Goal: Information Seeking & Learning: Learn about a topic

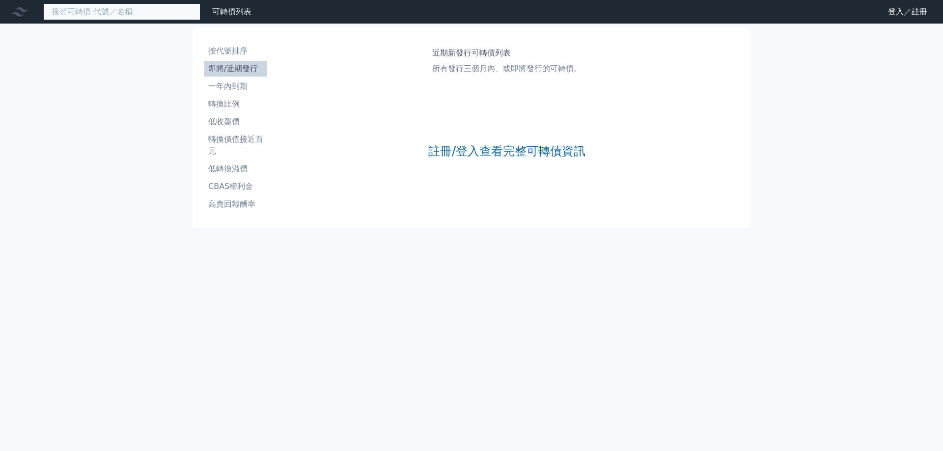
click at [79, 14] on input at bounding box center [121, 11] width 157 height 17
click at [77, 14] on input "33054" at bounding box center [121, 11] width 157 height 17
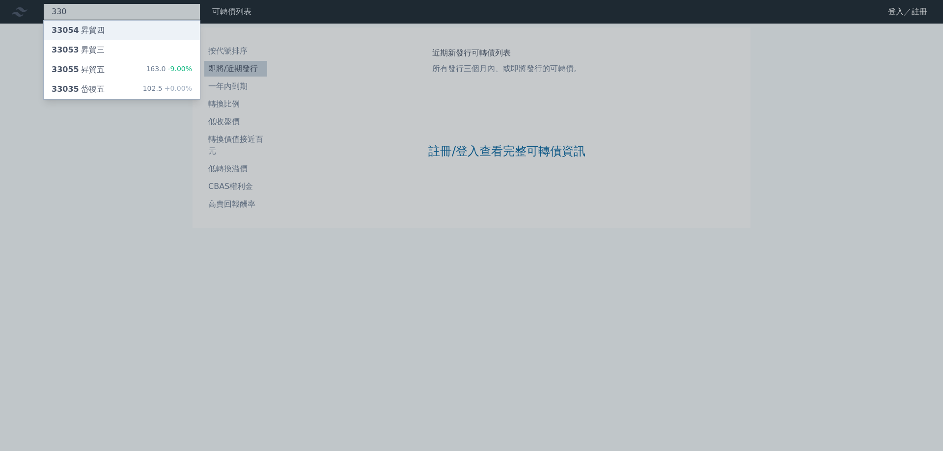
type input "330"
click at [90, 30] on div "33054 昇貿四" at bounding box center [78, 31] width 53 height 12
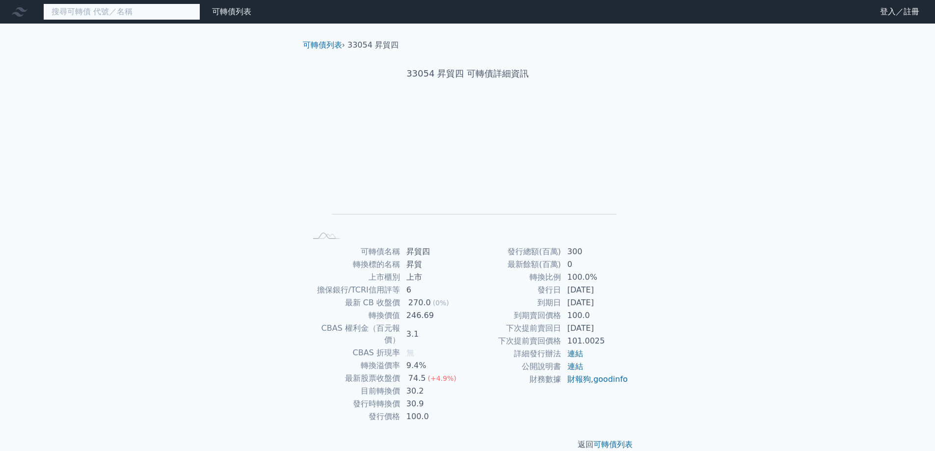
click at [70, 13] on input at bounding box center [121, 11] width 157 height 17
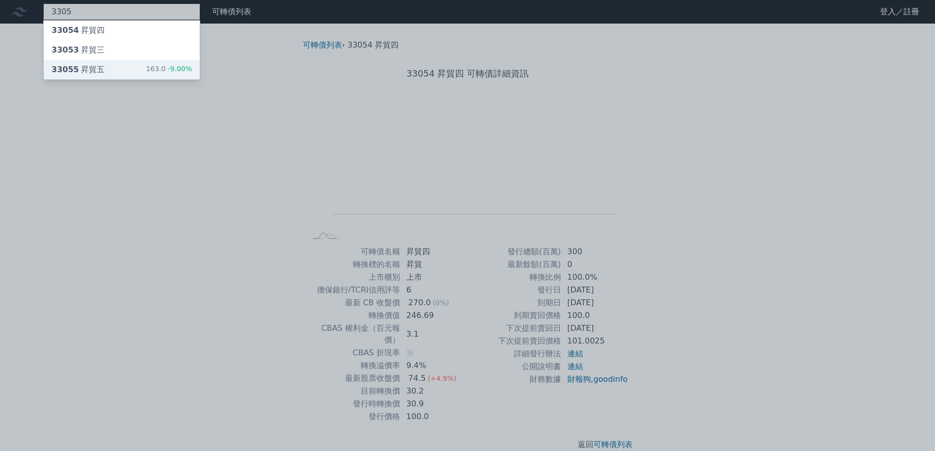
type input "3305"
click at [92, 69] on div "33055 昇貿五" at bounding box center [78, 70] width 53 height 12
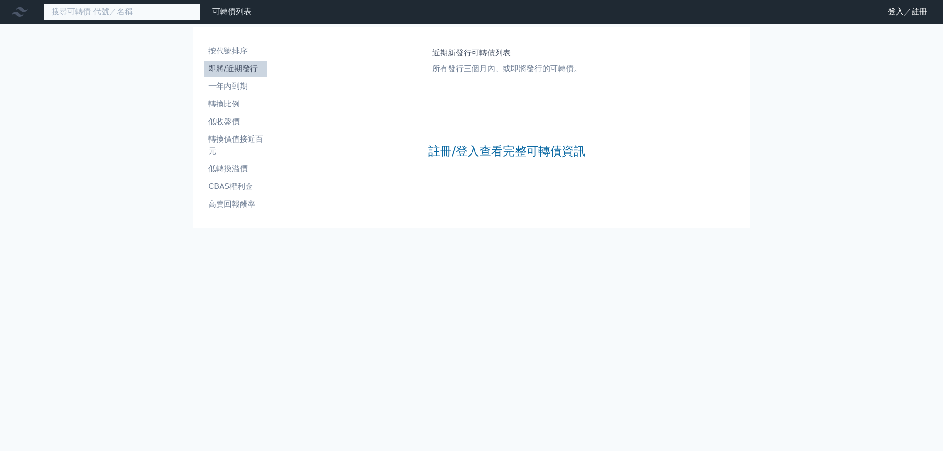
click at [100, 12] on input at bounding box center [121, 11] width 157 height 17
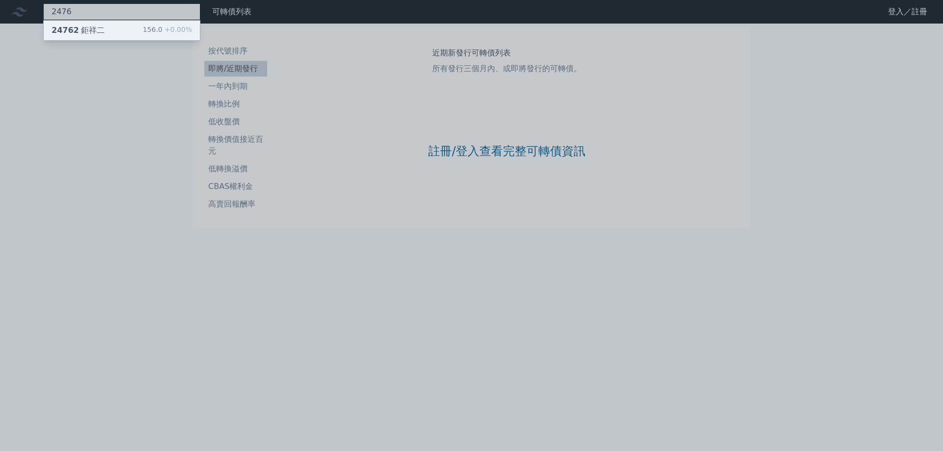
type input "2476"
click at [94, 30] on div "24762 鉅祥二" at bounding box center [78, 31] width 53 height 12
